Goal: Information Seeking & Learning: Check status

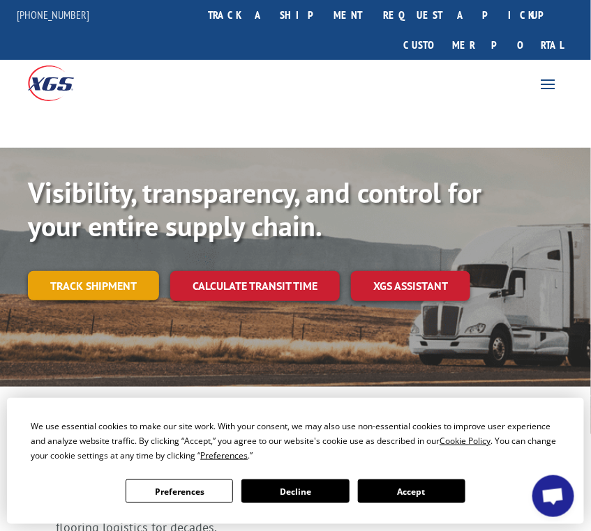
click at [91, 271] on link "Track shipment" at bounding box center [93, 285] width 131 height 29
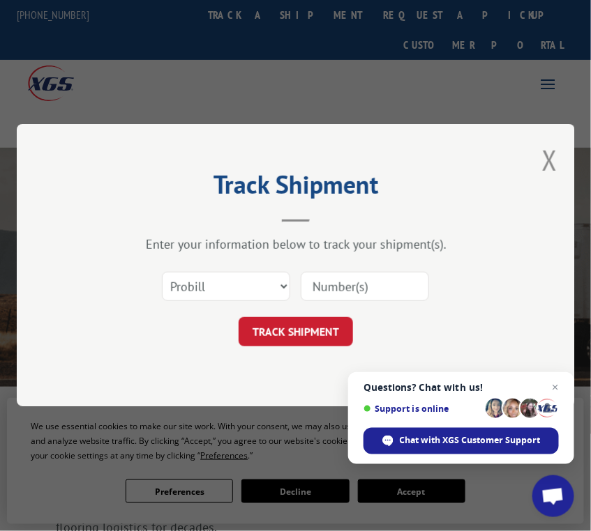
click at [365, 286] on input at bounding box center [365, 287] width 128 height 29
paste input "14367199"
type input "14367199"
click at [295, 338] on button "TRACK SHIPMENT" at bounding box center [296, 332] width 114 height 29
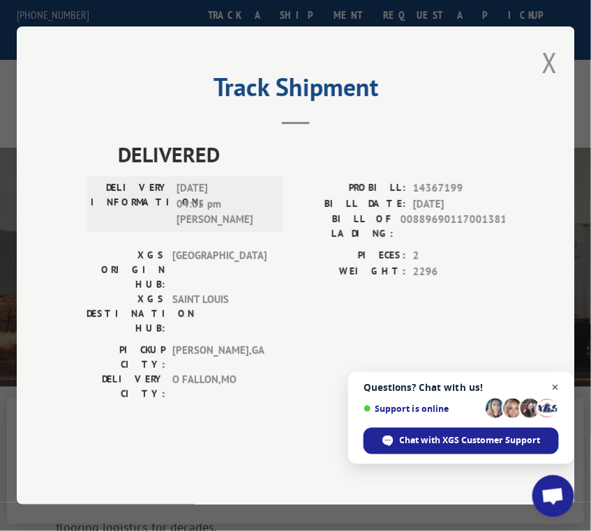
click at [554, 391] on span "Close chat" at bounding box center [555, 387] width 17 height 17
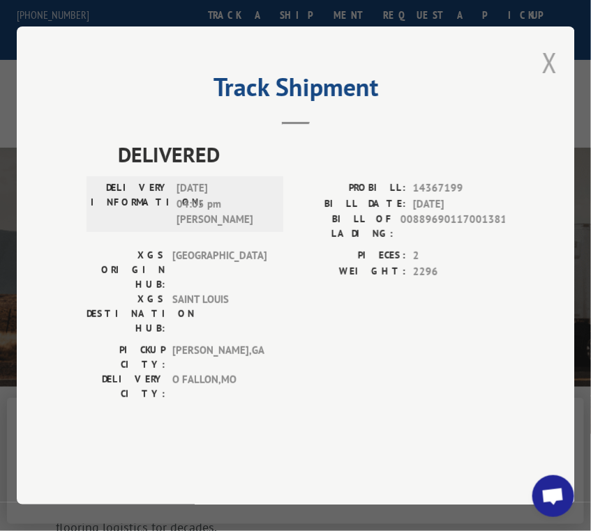
click at [551, 81] on button "Close modal" at bounding box center [549, 62] width 15 height 37
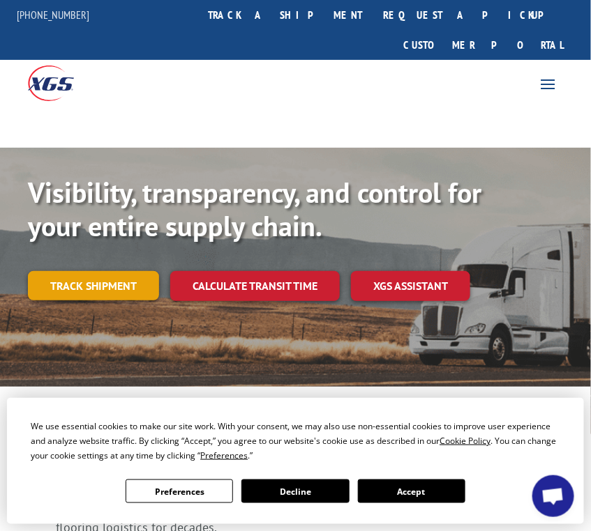
click at [100, 271] on link "Track shipment" at bounding box center [93, 285] width 131 height 29
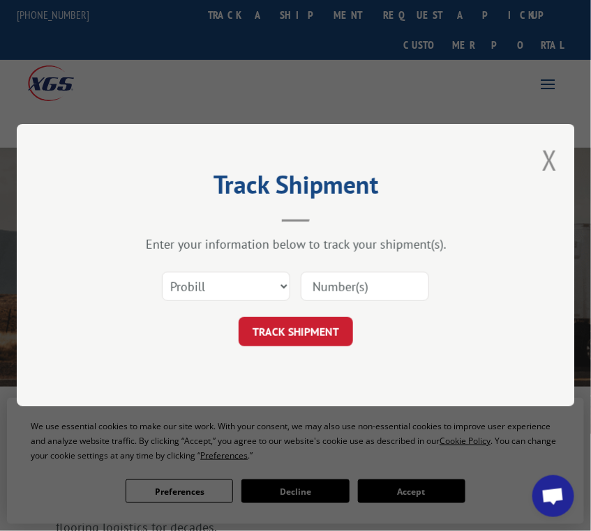
click at [343, 285] on input at bounding box center [365, 287] width 128 height 29
paste input "I7308503L6"
drag, startPoint x: 344, startPoint y: 291, endPoint x: 294, endPoint y: 306, distance: 52.5
click at [294, 306] on div "Select category... Probill BOL PO I7308503L6 The field is not valid" at bounding box center [295, 287] width 418 height 46
type input "6"
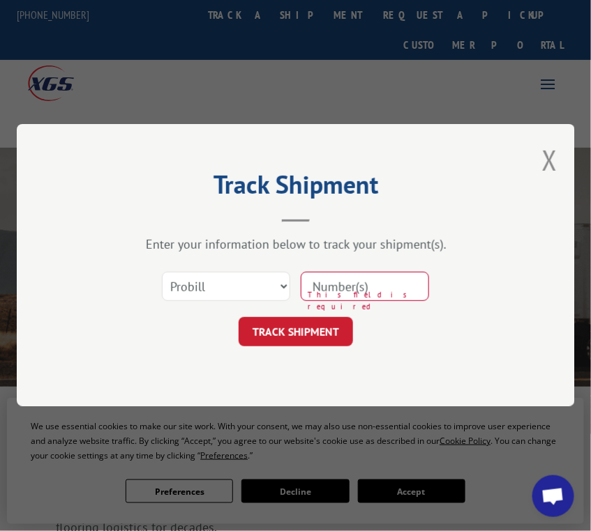
click at [381, 286] on input at bounding box center [365, 287] width 128 height 29
paste input "14367199"
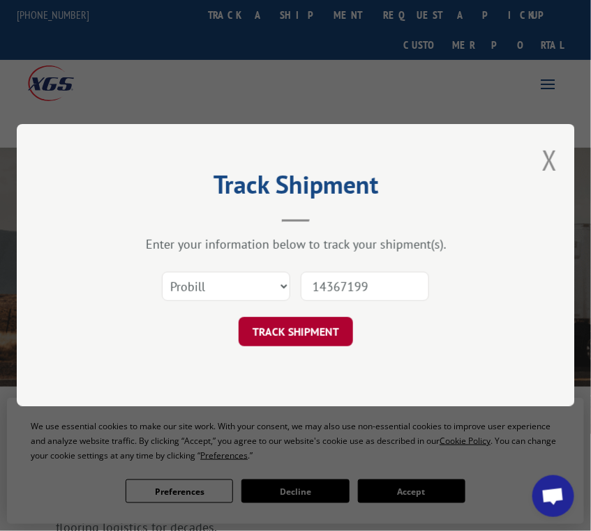
type input "14367199"
click at [330, 340] on button "TRACK SHIPMENT" at bounding box center [296, 332] width 114 height 29
